Goal: Task Accomplishment & Management: Manage account settings

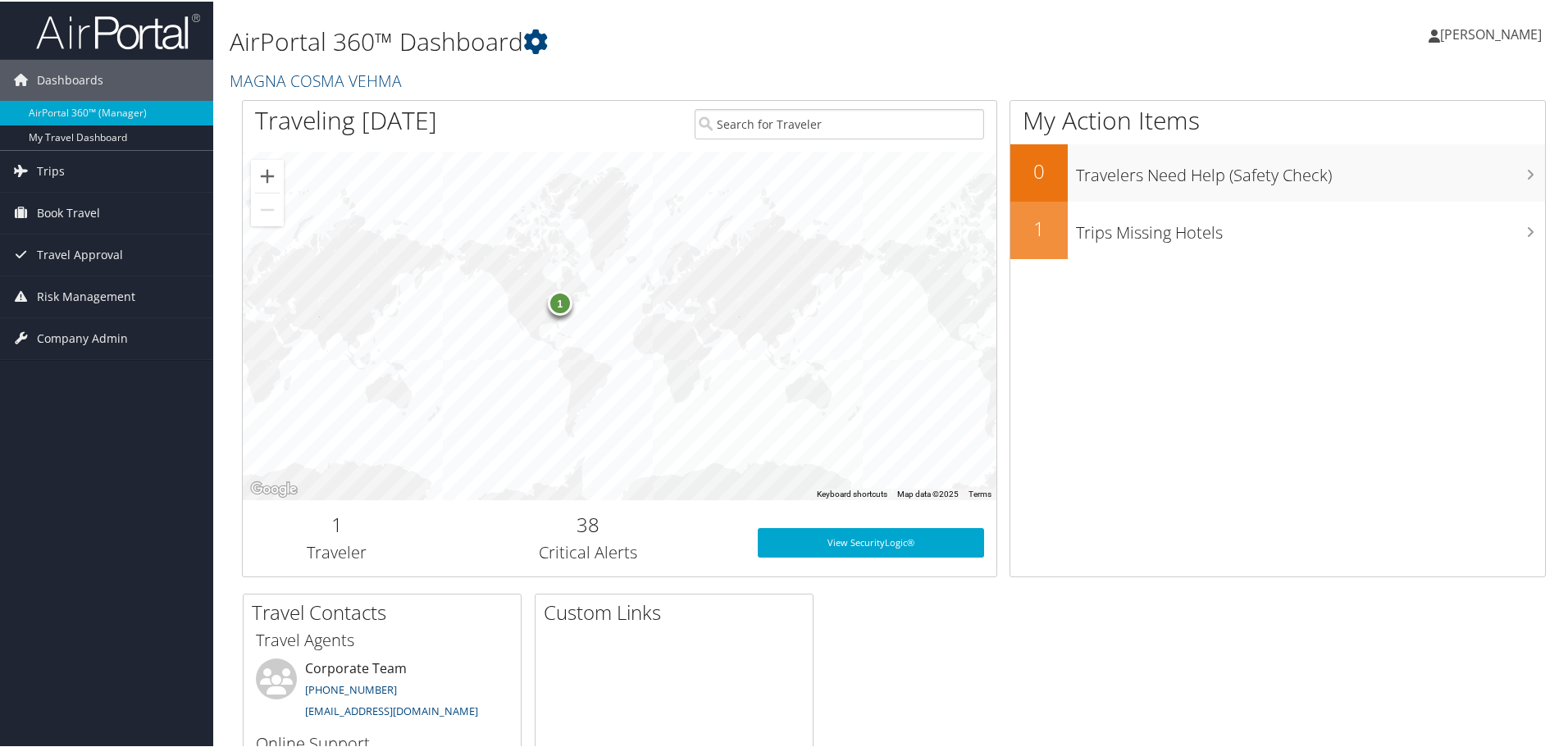
click at [1498, 31] on span "[PERSON_NAME]" at bounding box center [1490, 33] width 102 height 18
click at [1497, 32] on span "[PERSON_NAME]" at bounding box center [1490, 33] width 102 height 18
click at [1401, 273] on link "Sign Out" at bounding box center [1447, 267] width 183 height 28
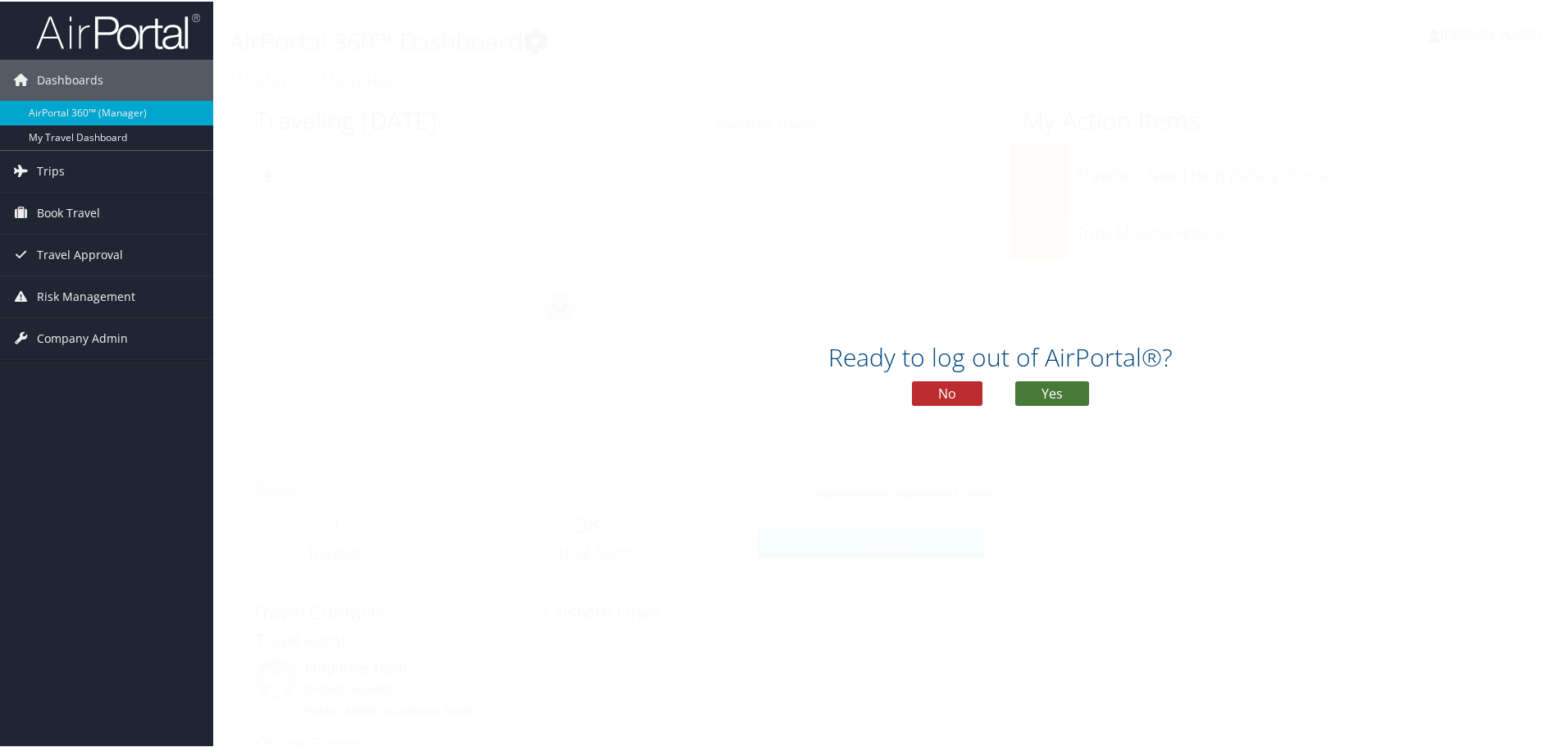
click at [1066, 400] on button "Yes" at bounding box center [1052, 392] width 74 height 25
